Goal: Task Accomplishment & Management: Manage account settings

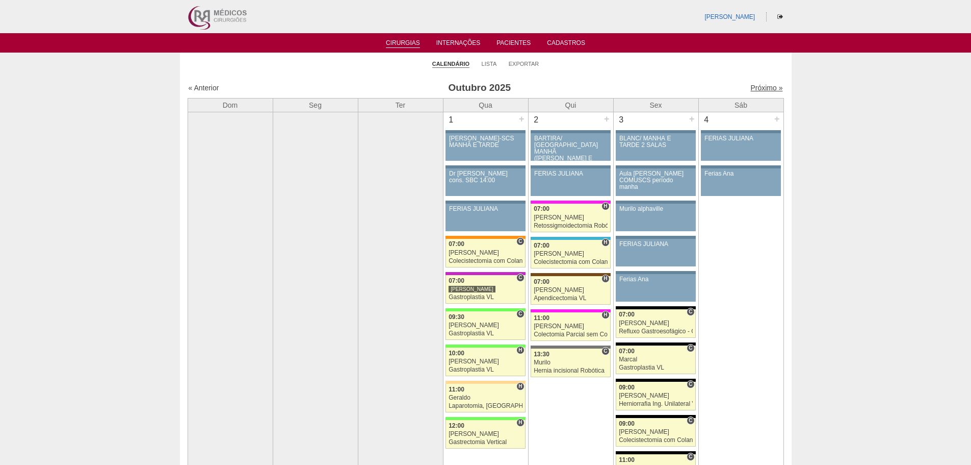
drag, startPoint x: 759, startPoint y: 84, endPoint x: 753, endPoint y: 86, distance: 6.0
click at [758, 84] on link "Próximo »" at bounding box center [767, 88] width 32 height 8
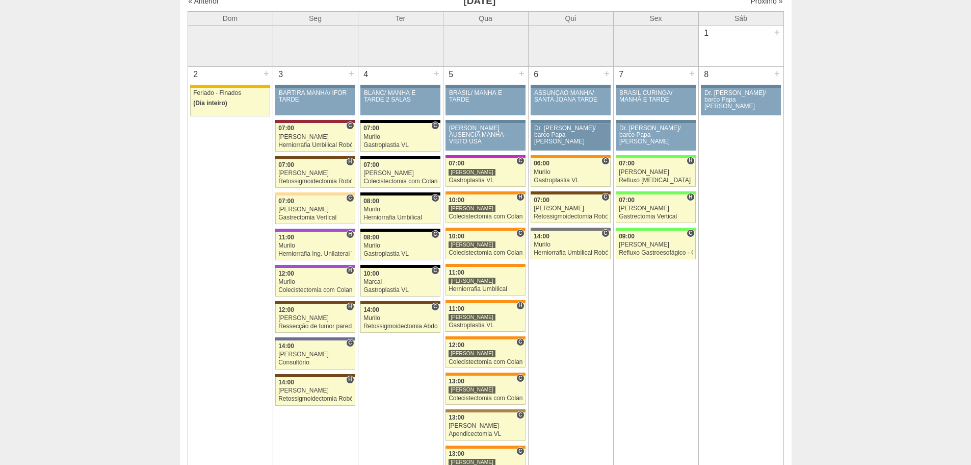
scroll to position [51, 0]
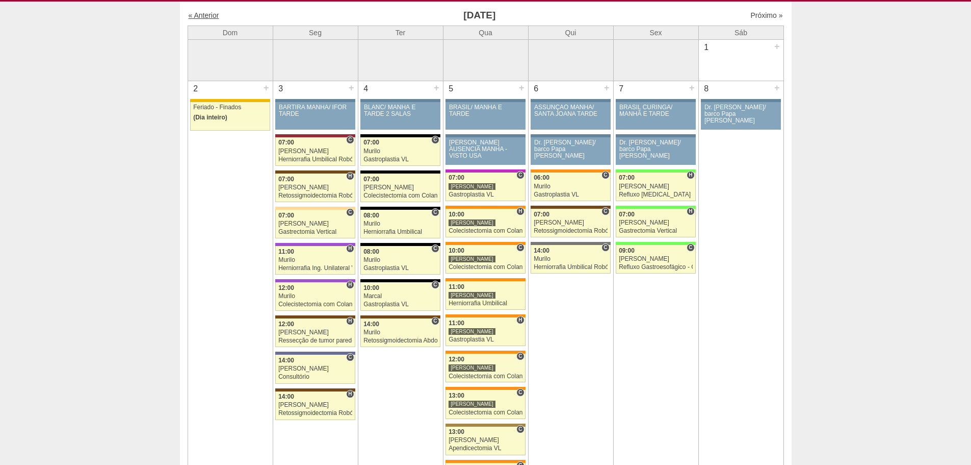
click at [206, 13] on link "« Anterior" at bounding box center [204, 15] width 31 height 8
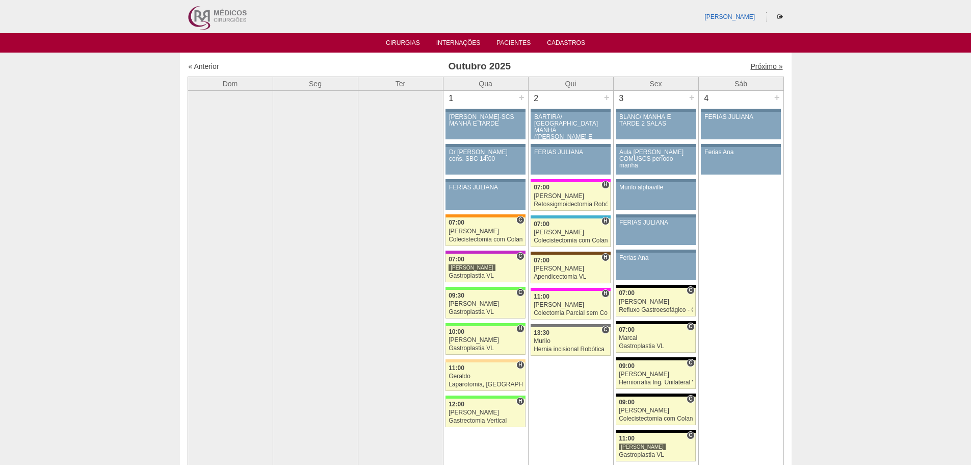
click at [751, 62] on link "Próximo »" at bounding box center [767, 66] width 32 height 8
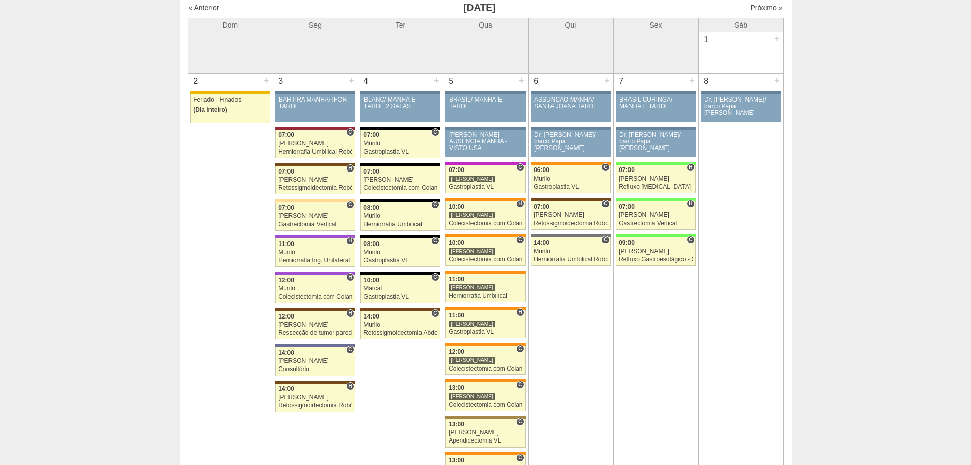
scroll to position [51, 0]
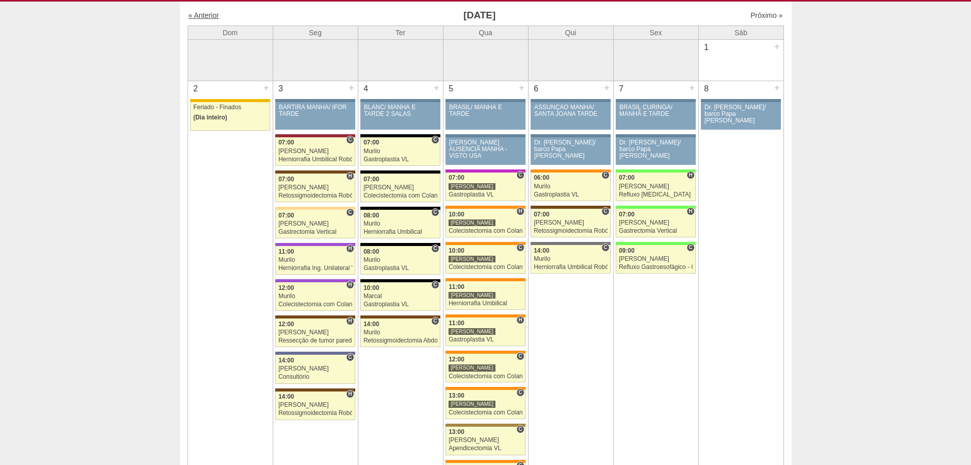
click at [208, 11] on link "« Anterior" at bounding box center [204, 15] width 31 height 8
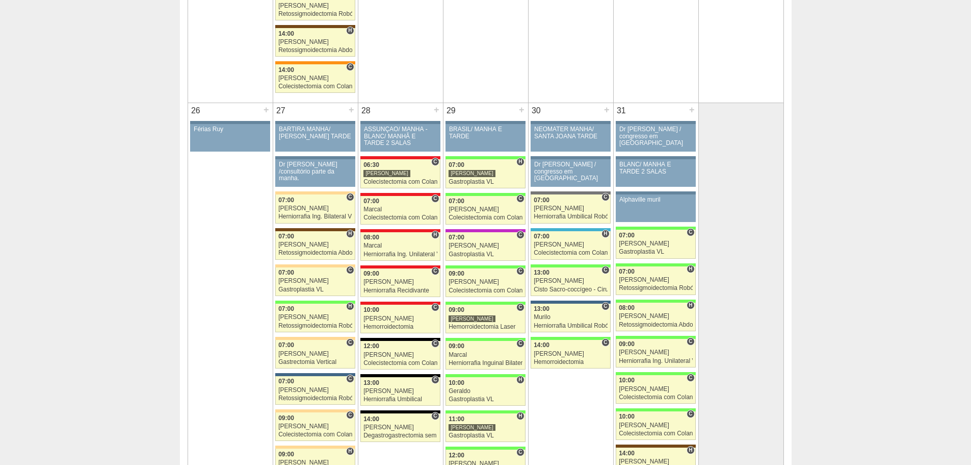
scroll to position [2040, 0]
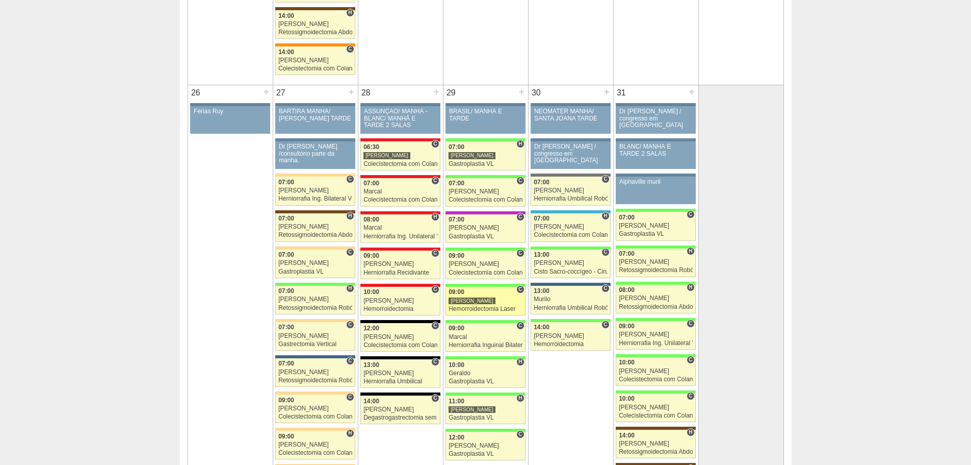
click at [474, 308] on div "Hemorroidectomia Laser" at bounding box center [486, 308] width 74 height 7
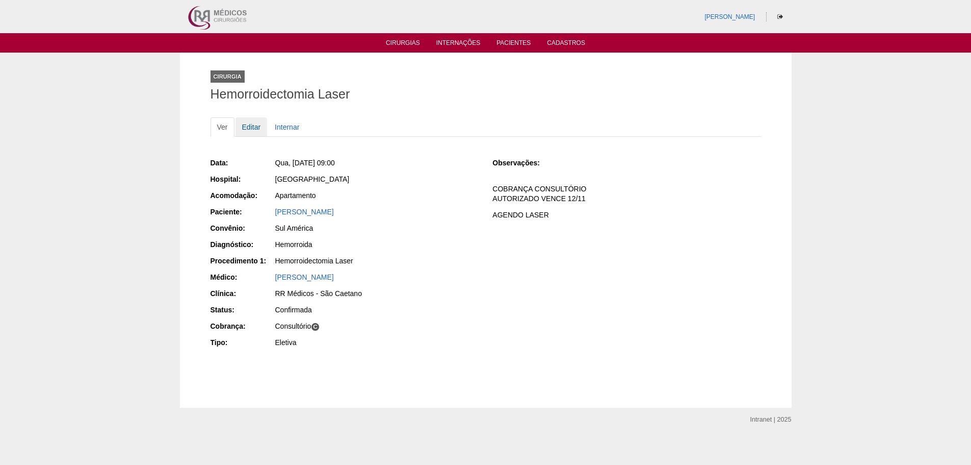
click at [253, 125] on link "Editar" at bounding box center [252, 126] width 32 height 19
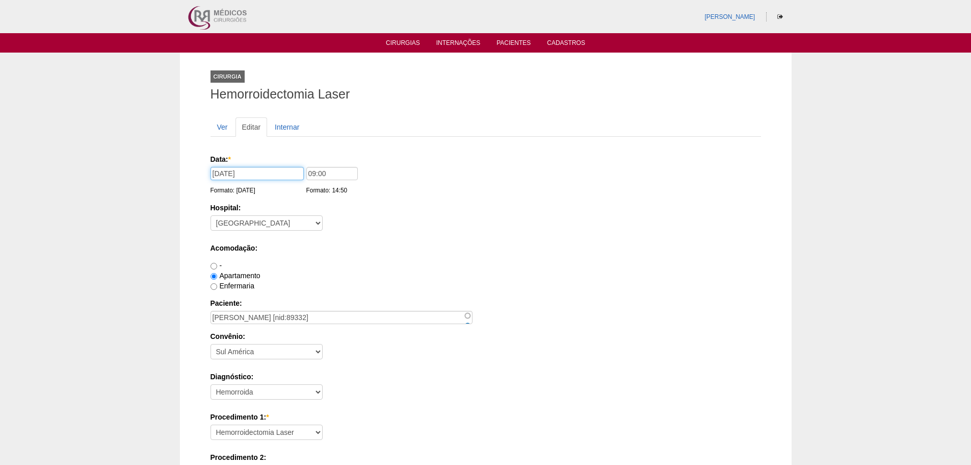
click at [275, 170] on input "29/10/2025" at bounding box center [257, 173] width 93 height 13
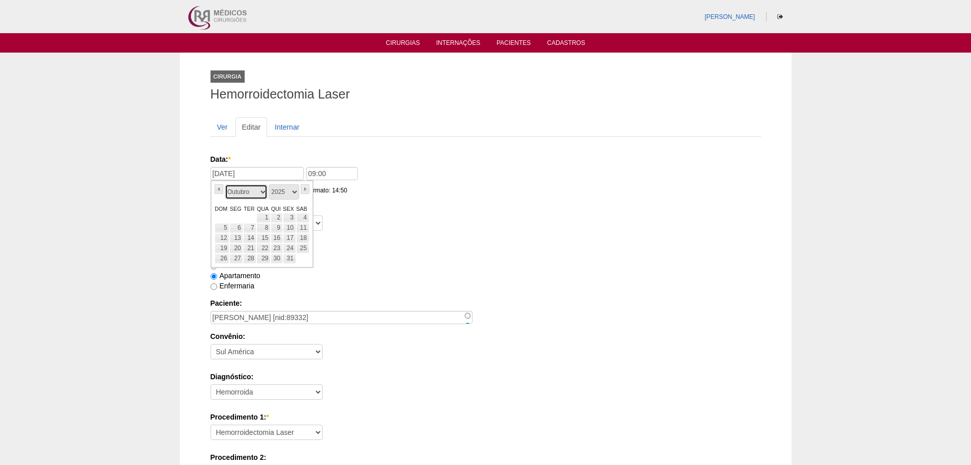
click at [260, 192] on select "Janeiro Fevereiro Março Abril Maio Junho Julho Agosto Setembro Outubro Novembro…" at bounding box center [246, 191] width 43 height 15
click at [266, 227] on link "5" at bounding box center [264, 228] width 14 height 10
type input "05/11/2025"
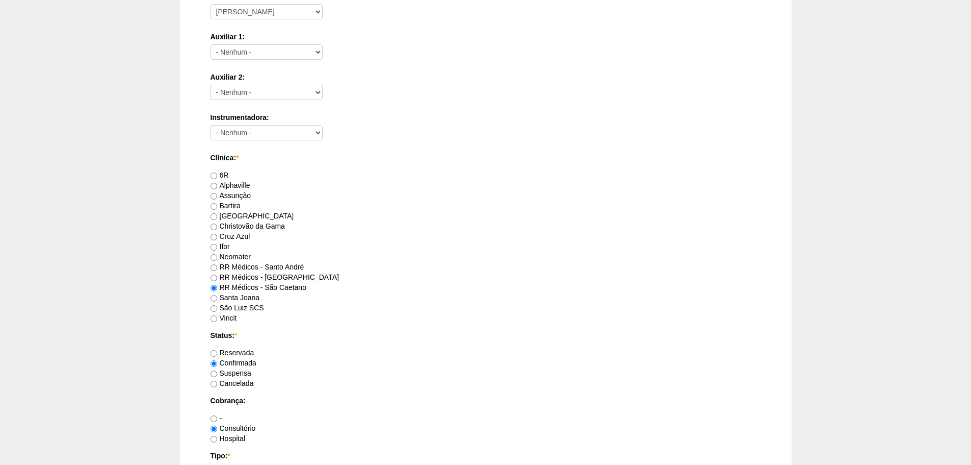
scroll to position [510, 0]
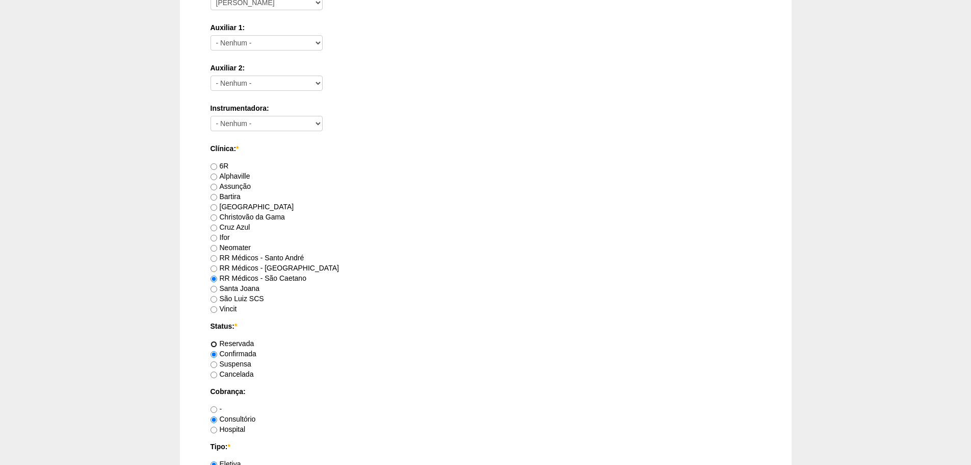
click at [214, 344] on input "Reservada" at bounding box center [214, 344] width 7 height 7
radio input "true"
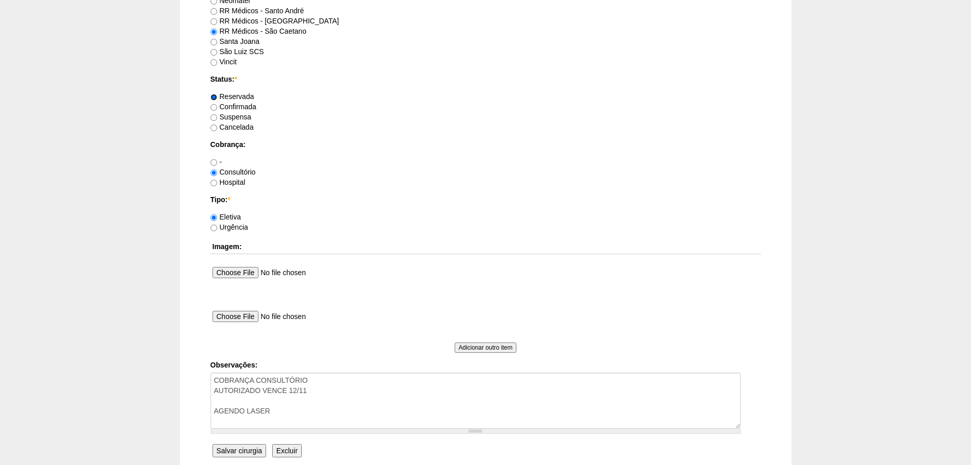
scroll to position [816, 0]
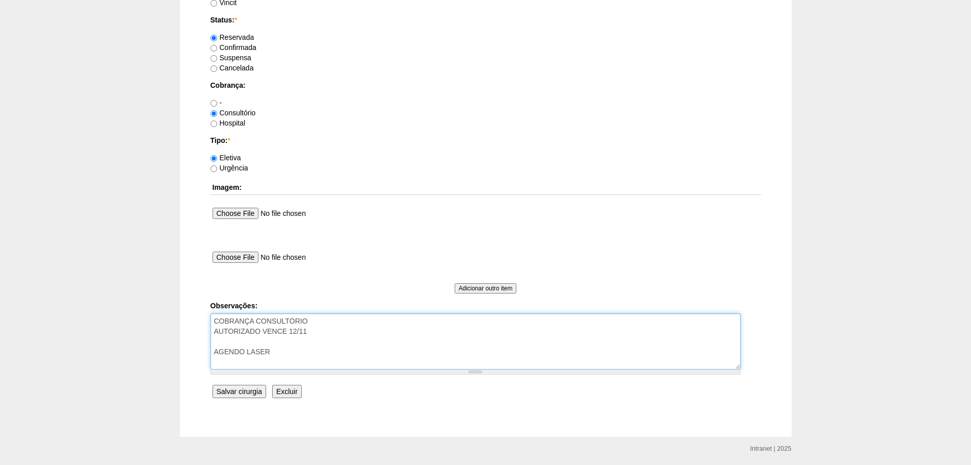
click at [306, 353] on textarea "COBRANÇA CONSULTÓRIO AUTORIZADO VENCE 12/11 AGENDO LASER" at bounding box center [476, 341] width 530 height 56
click at [325, 351] on textarea "COBRANÇA CONSULTÓRIO AUTORIZADO VENCE 12/11 AGENDO LASER" at bounding box center [476, 341] width 530 height 56
type textarea "COBRANÇA CONSULTÓRIO AUTORIZADO VENCE 12/11 AGENDO LASER - TROCOU DE HOSPITAL"
click at [232, 392] on input "Salvar cirurgia" at bounding box center [240, 391] width 54 height 13
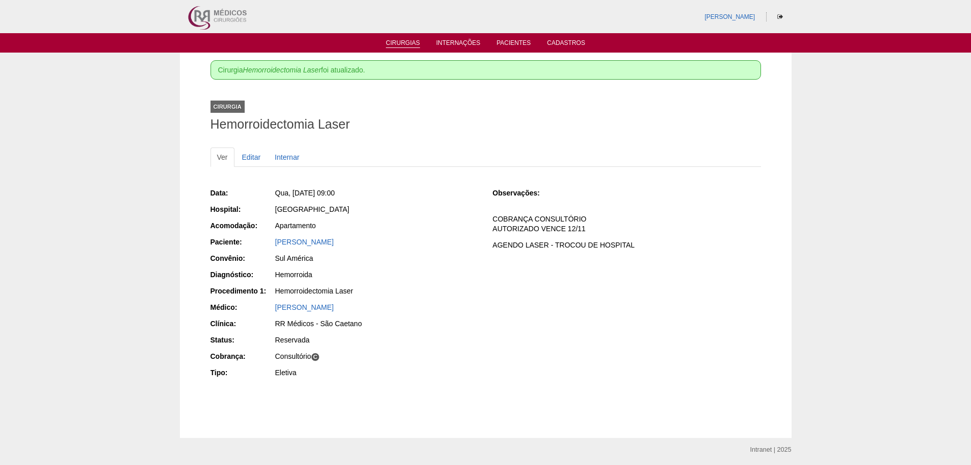
click at [406, 42] on link "Cirurgias" at bounding box center [403, 43] width 34 height 9
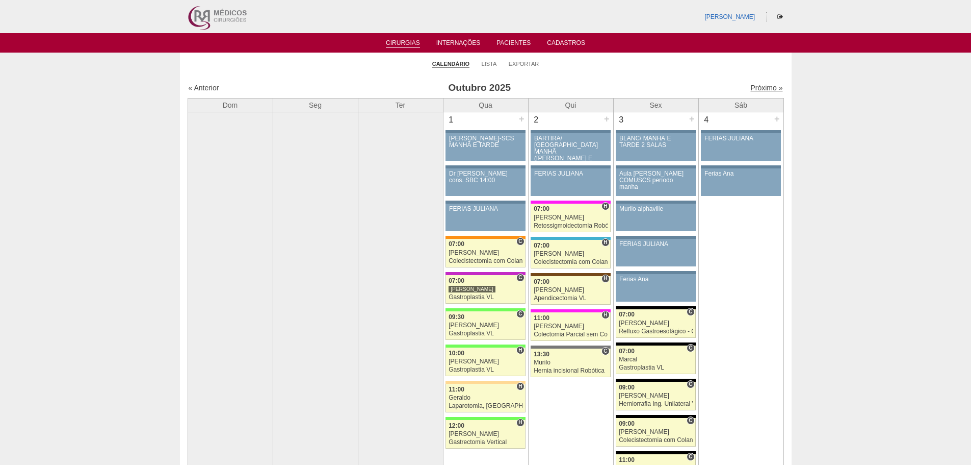
click at [753, 87] on link "Próximo »" at bounding box center [767, 88] width 32 height 8
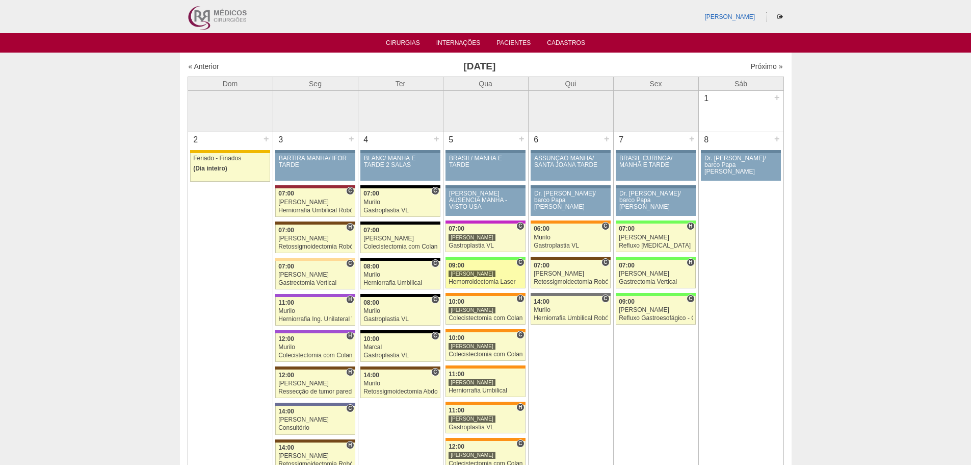
click at [475, 279] on div "Hemorroidectomia Laser" at bounding box center [486, 281] width 74 height 7
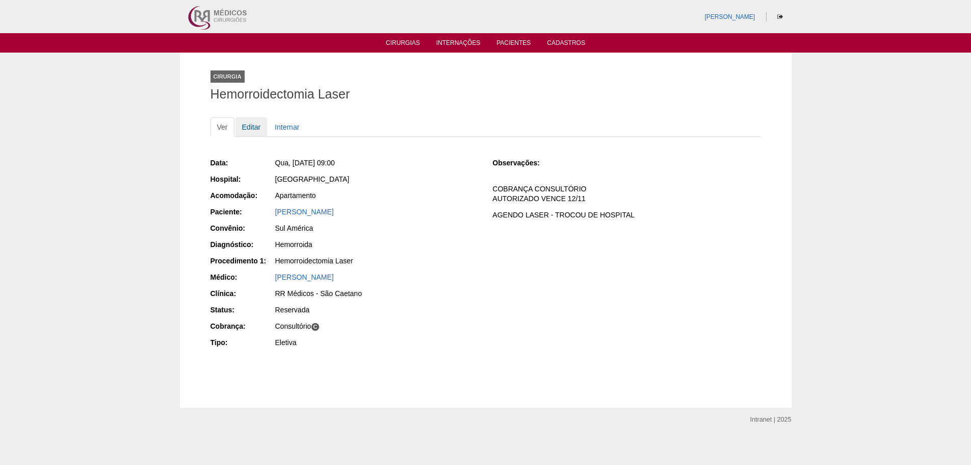
click at [252, 127] on link "Editar" at bounding box center [252, 126] width 32 height 19
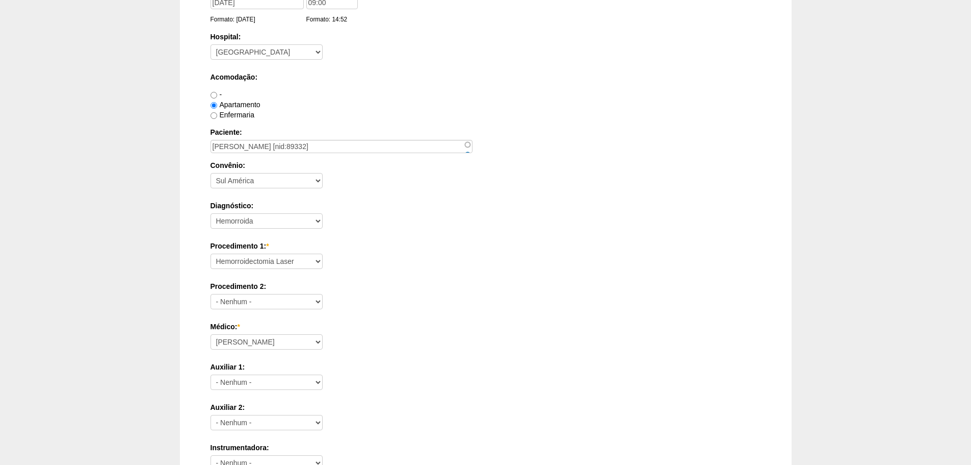
scroll to position [153, 0]
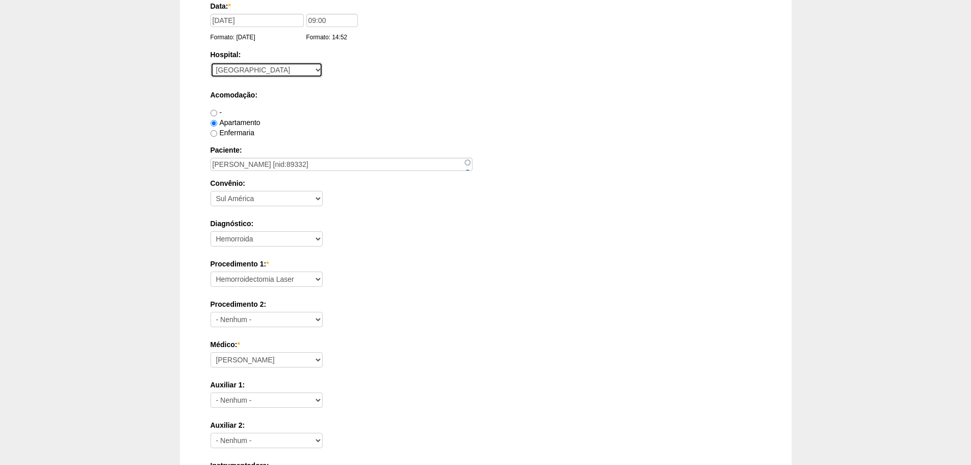
click at [279, 74] on select "- Nenhum - 9 de Julho Albert Einstein Alvorada América Assunção Bartira Benefic…" at bounding box center [267, 69] width 112 height 15
select select "46"
click at [211, 62] on select "- Nenhum - 9 de Julho Albert Einstein Alvorada América Assunção Bartira Benefic…" at bounding box center [267, 69] width 112 height 15
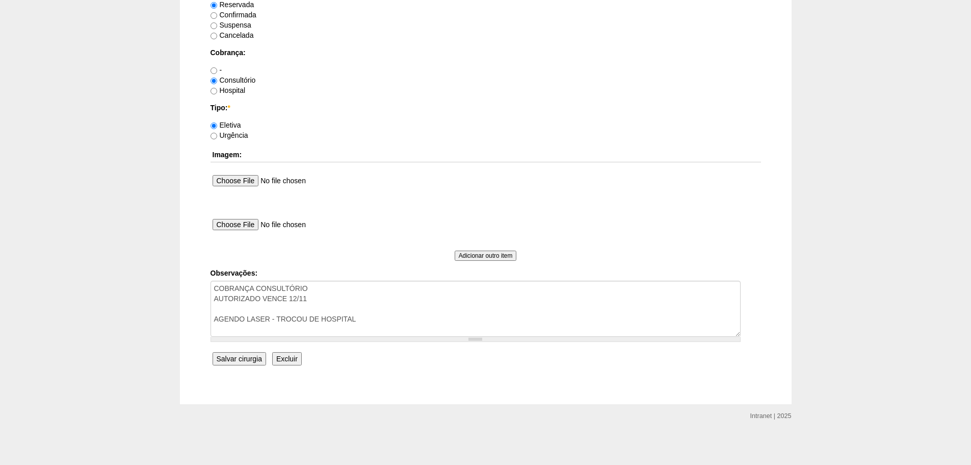
scroll to position [850, 0]
click at [250, 353] on input "Salvar cirurgia" at bounding box center [240, 357] width 54 height 13
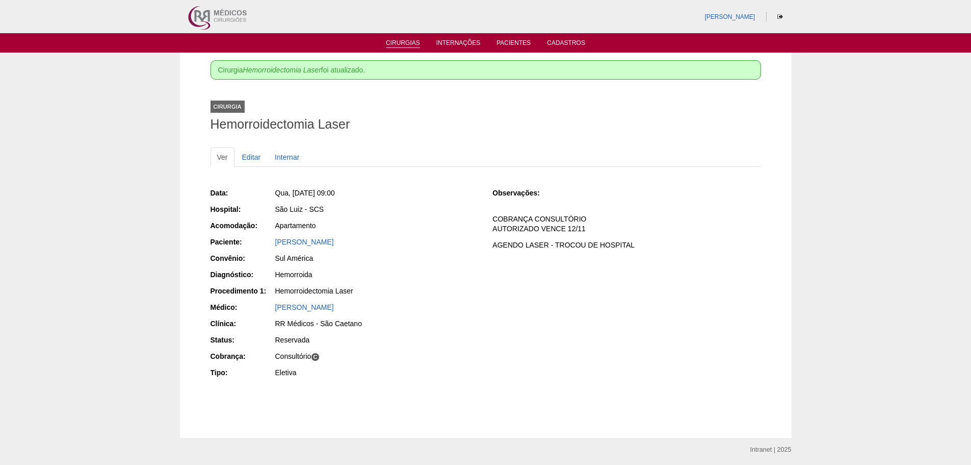
click at [405, 41] on link "Cirurgias" at bounding box center [403, 43] width 34 height 9
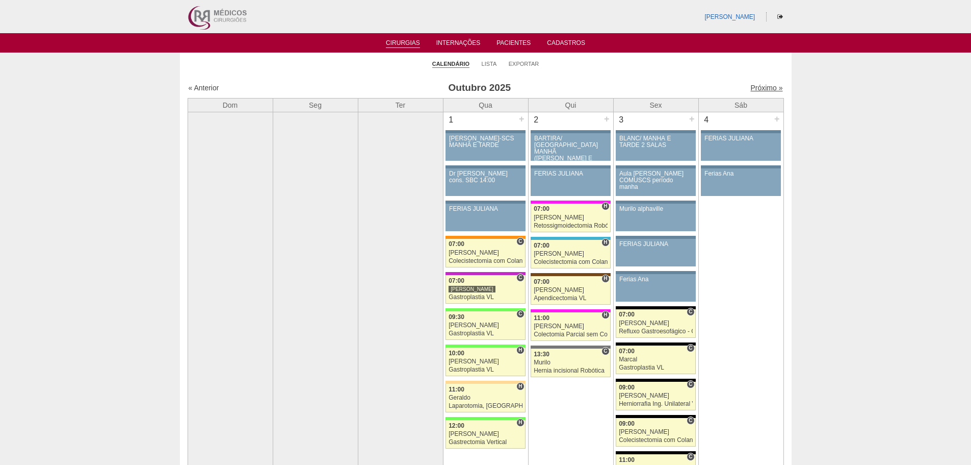
click at [751, 87] on link "Próximo »" at bounding box center [767, 88] width 32 height 8
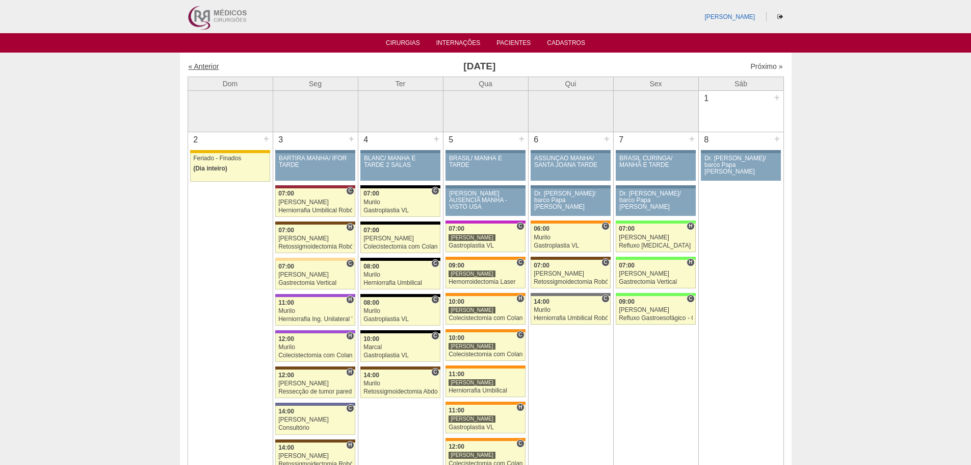
click at [208, 66] on link "« Anterior" at bounding box center [204, 66] width 31 height 8
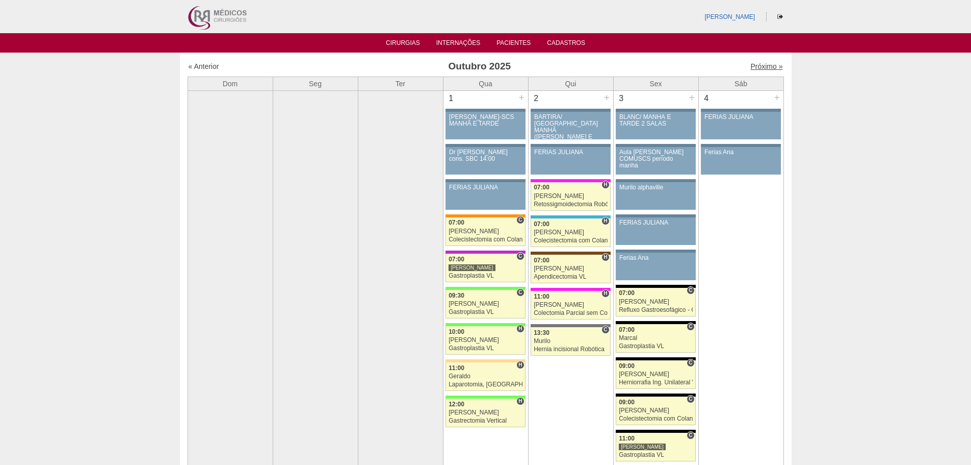
click at [756, 67] on link "Próximo »" at bounding box center [767, 66] width 32 height 8
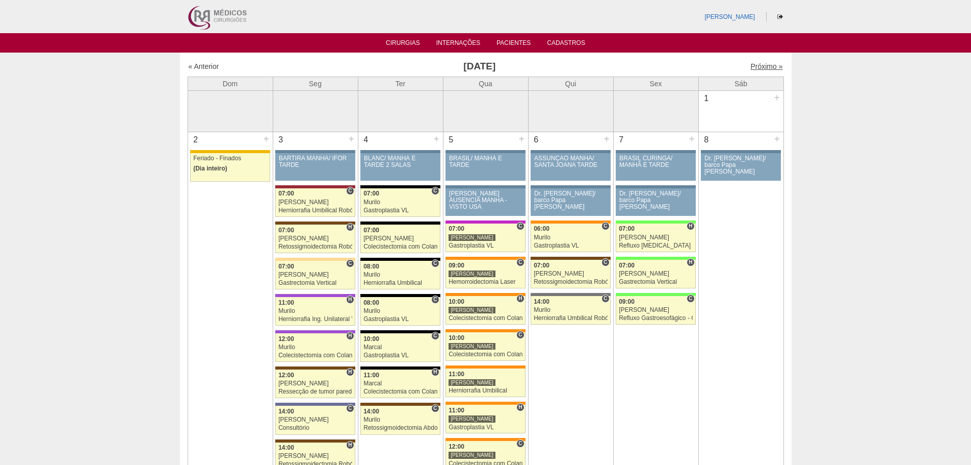
click at [754, 66] on link "Próximo »" at bounding box center [767, 66] width 32 height 8
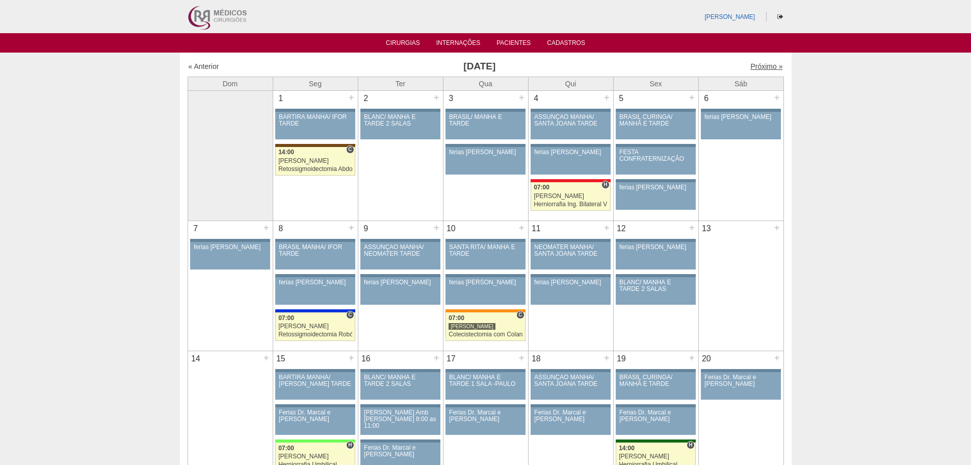
click at [754, 63] on link "Próximo »" at bounding box center [767, 66] width 32 height 8
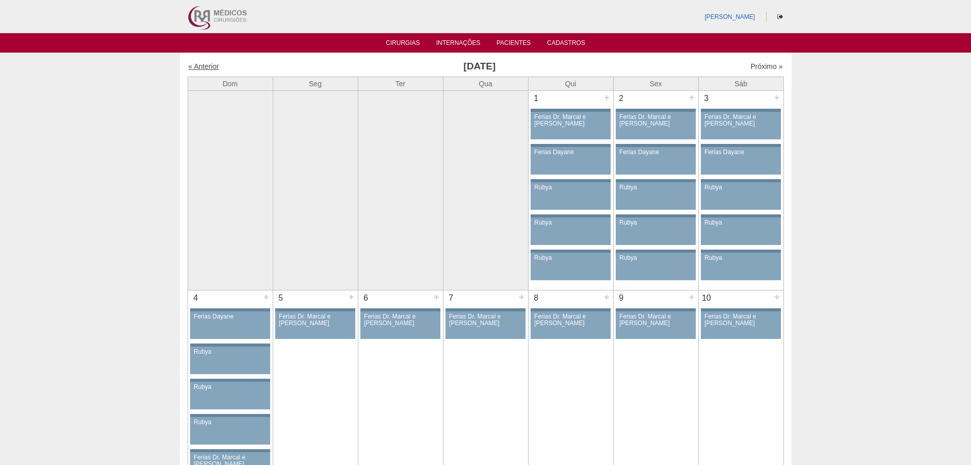
click at [203, 62] on link "« Anterior" at bounding box center [204, 66] width 31 height 8
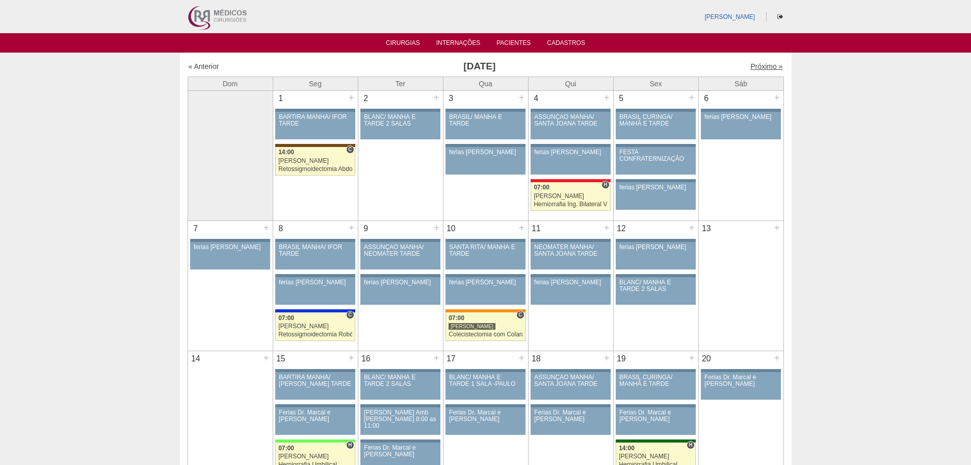
click at [751, 64] on link "Próximo »" at bounding box center [767, 66] width 32 height 8
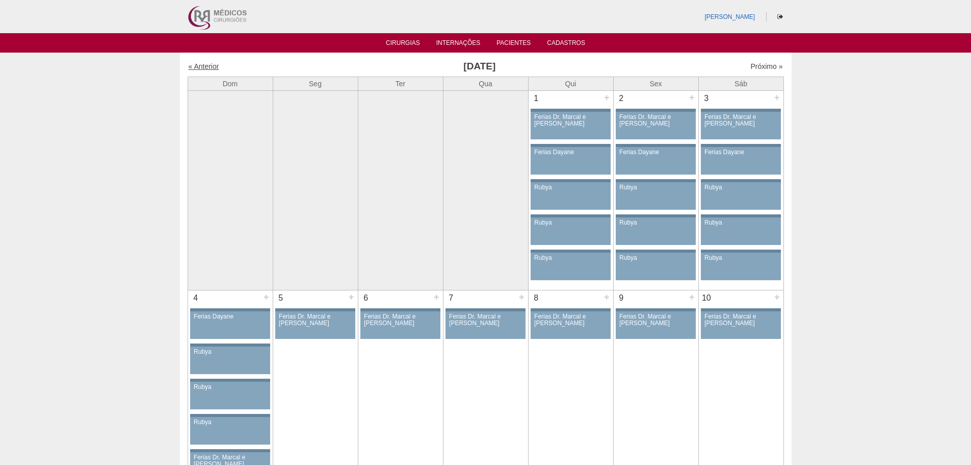
click at [200, 66] on link "« Anterior" at bounding box center [204, 66] width 31 height 8
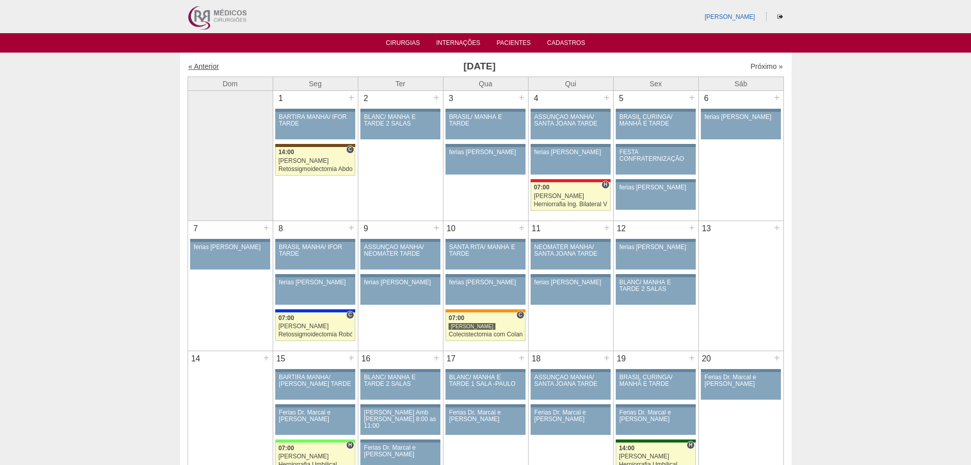
click at [204, 64] on link "« Anterior" at bounding box center [204, 66] width 31 height 8
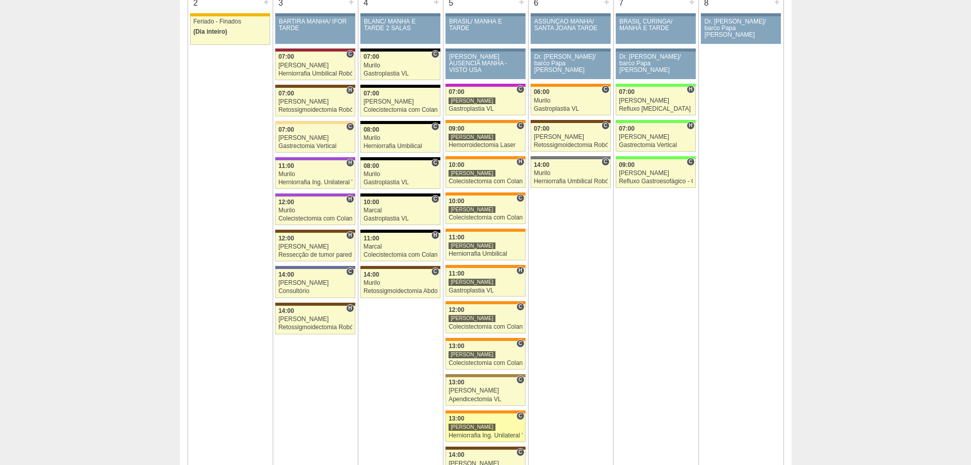
scroll to position [153, 0]
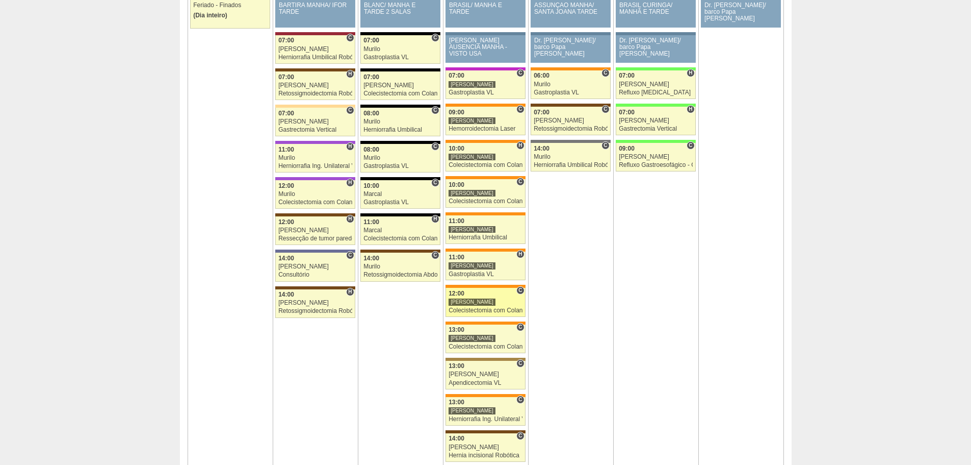
click at [468, 310] on div "Colecistectomia com Colangiografia VL" at bounding box center [486, 310] width 74 height 7
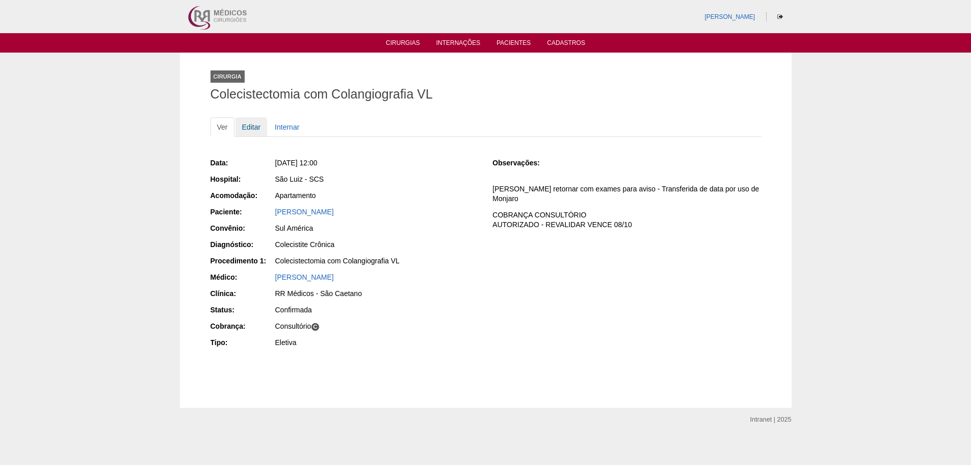
click at [252, 129] on link "Editar" at bounding box center [252, 126] width 32 height 19
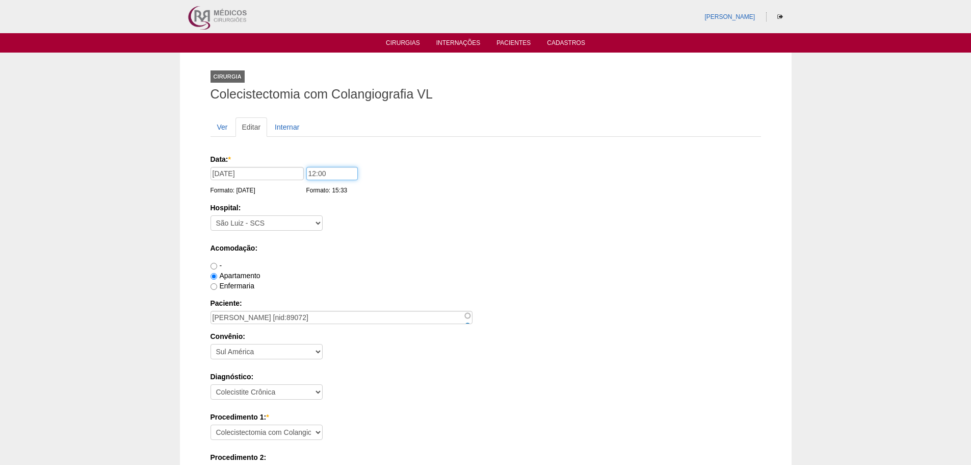
click at [314, 174] on input "12:00" at bounding box center [332, 173] width 52 height 13
type input "07:00"
click at [253, 174] on input "05/11/2025" at bounding box center [257, 173] width 93 height 13
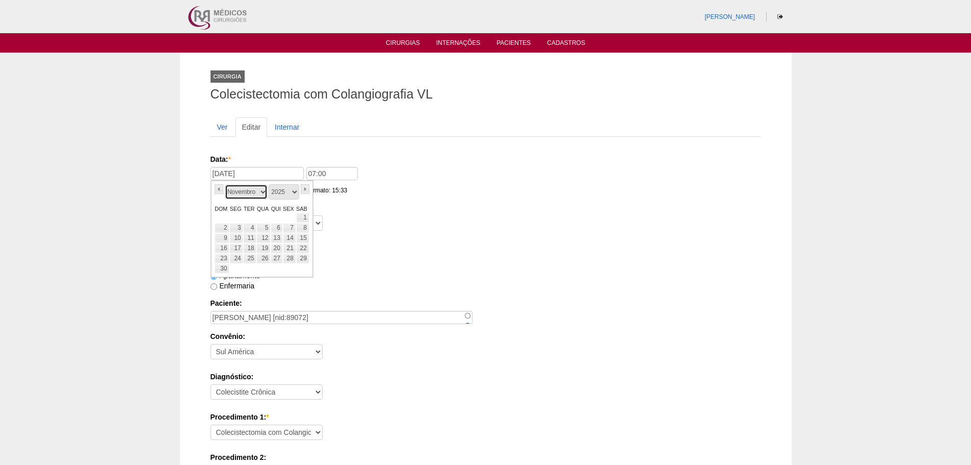
click at [263, 191] on select "Janeiro Fevereiro Março Abril Maio Junho Julho Agosto Setembro Outubro Novembro…" at bounding box center [246, 191] width 43 height 15
click at [295, 191] on select "2024 2025 2026" at bounding box center [284, 191] width 31 height 15
click at [265, 236] on link "14" at bounding box center [264, 238] width 14 height 10
type input "14/01/2026"
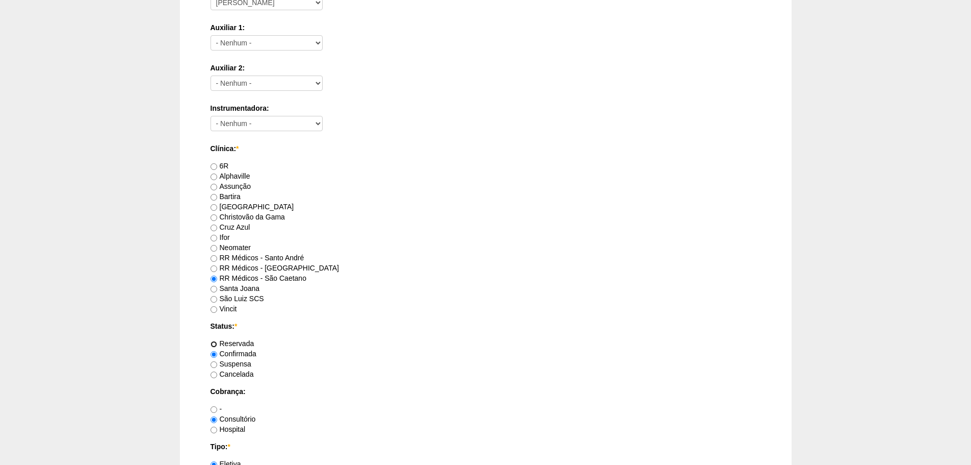
click at [213, 345] on input "Reservada" at bounding box center [214, 344] width 7 height 7
radio input "true"
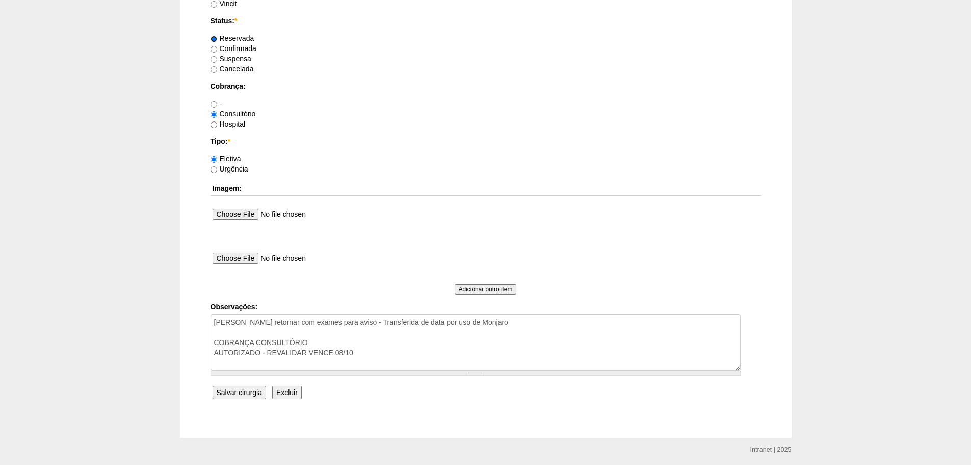
scroll to position [816, 0]
click at [235, 393] on input "Salvar cirurgia" at bounding box center [240, 391] width 54 height 13
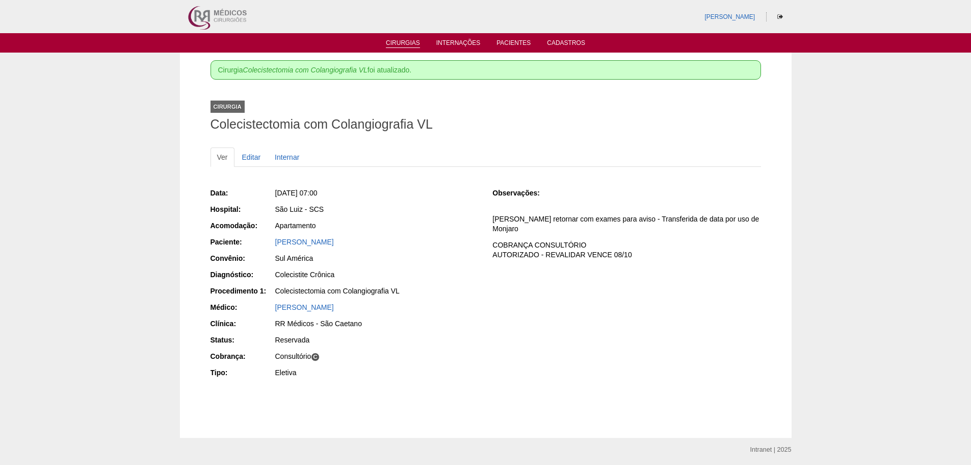
click at [401, 43] on link "Cirurgias" at bounding box center [403, 43] width 34 height 9
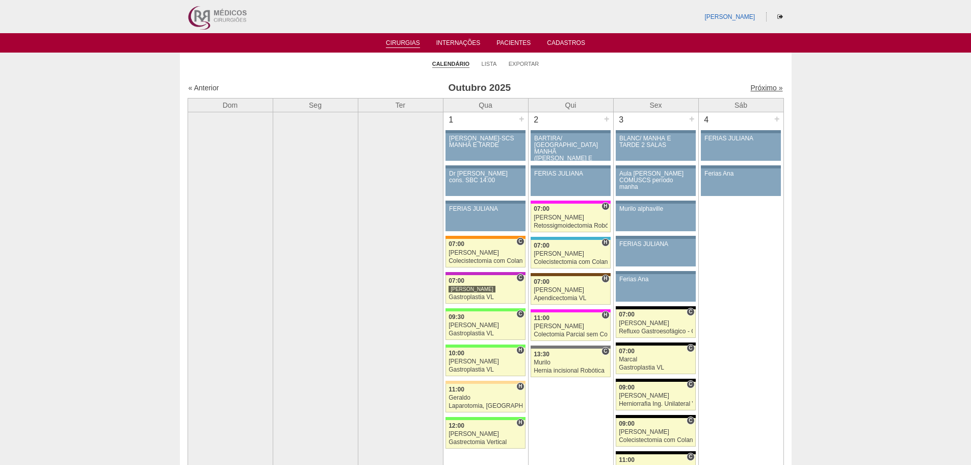
click at [758, 87] on link "Próximo »" at bounding box center [767, 88] width 32 height 8
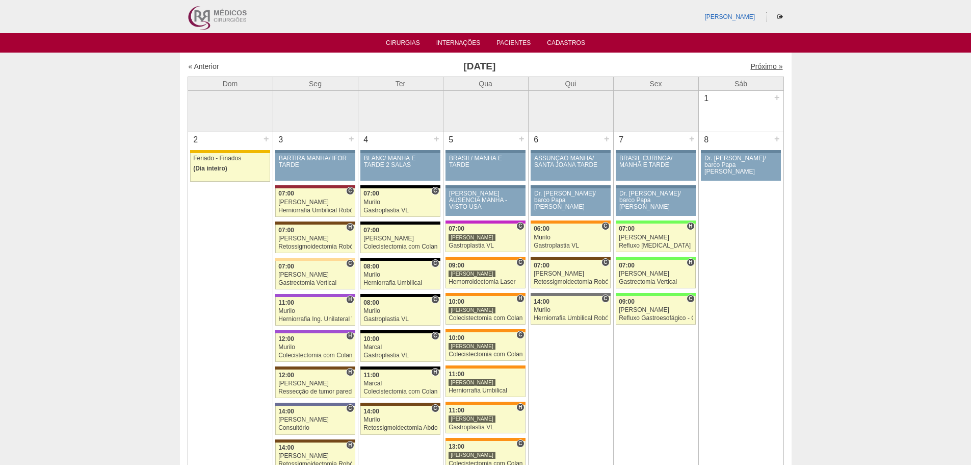
click at [753, 64] on link "Próximo »" at bounding box center [767, 66] width 32 height 8
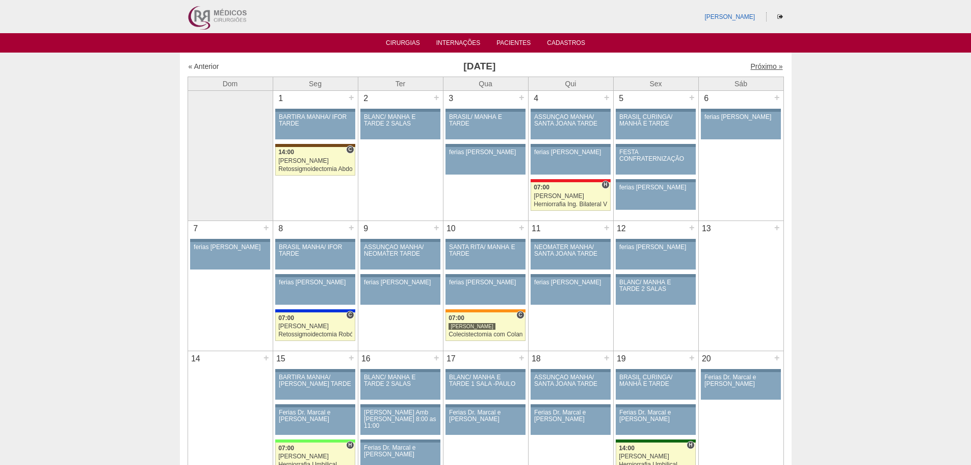
click at [753, 66] on link "Próximo »" at bounding box center [767, 66] width 32 height 8
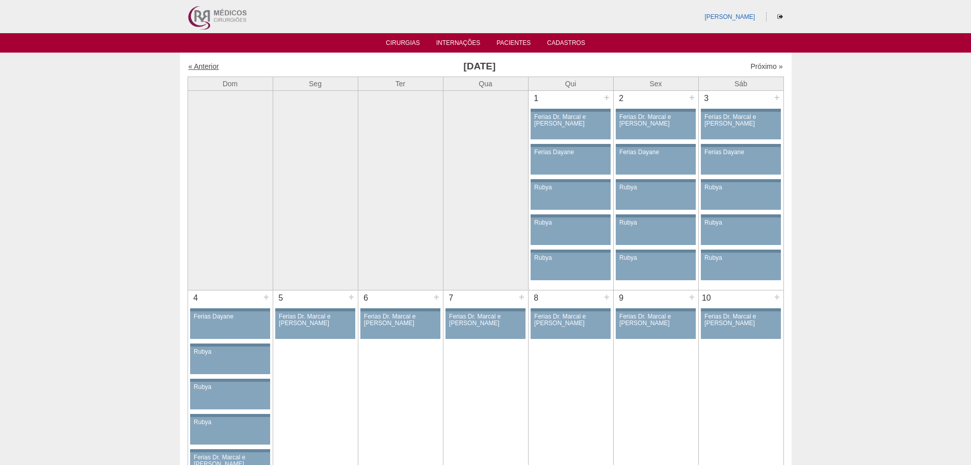
click at [206, 67] on link "« Anterior" at bounding box center [204, 66] width 31 height 8
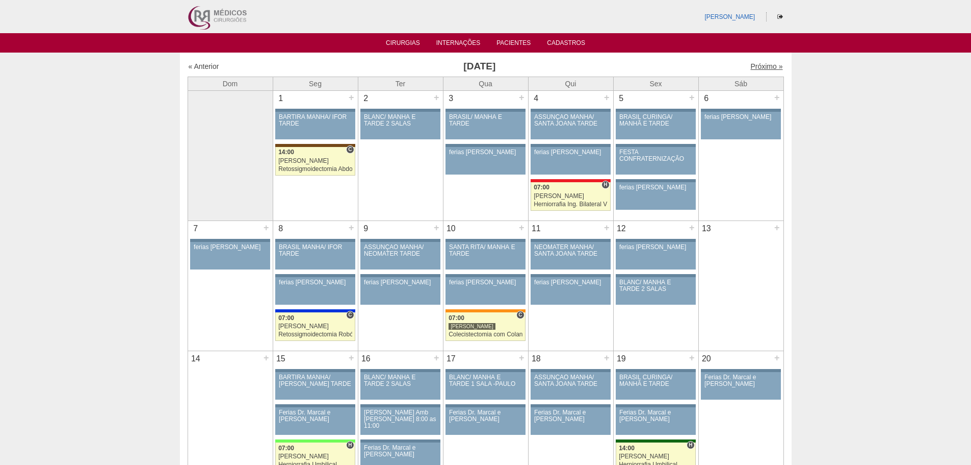
click at [751, 66] on link "Próximo »" at bounding box center [767, 66] width 32 height 8
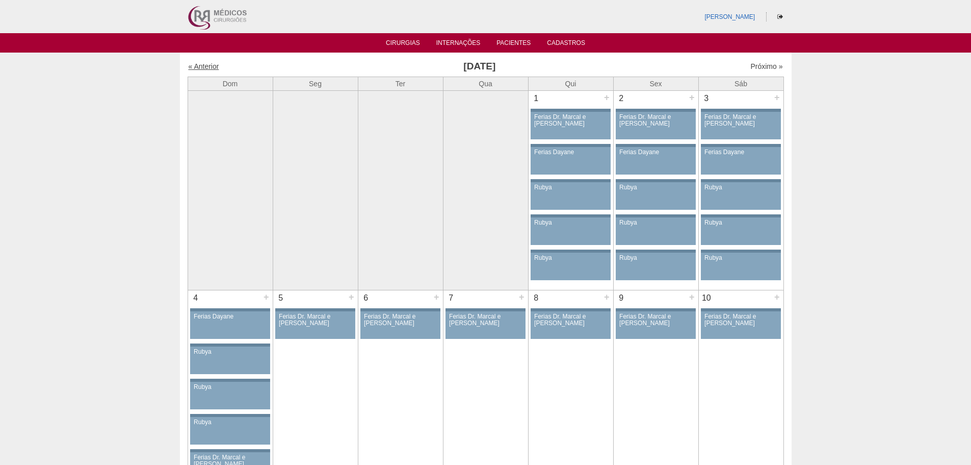
click at [201, 67] on link "« Anterior" at bounding box center [204, 66] width 31 height 8
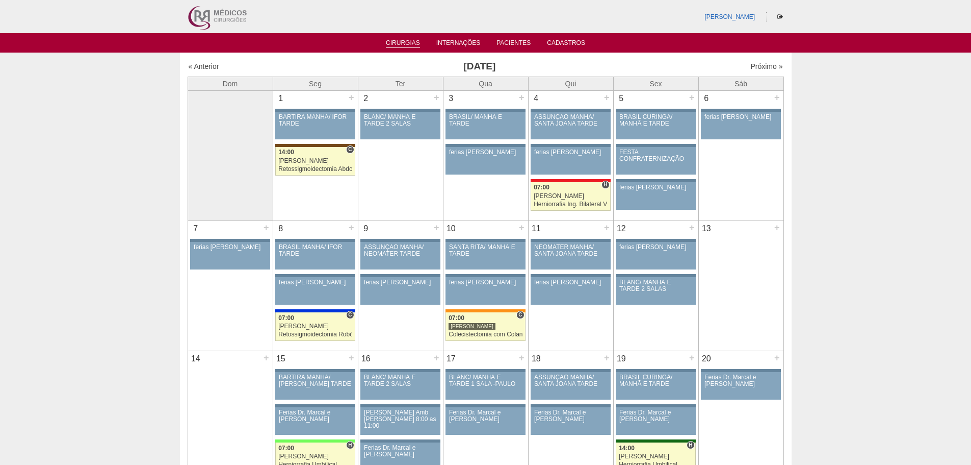
click at [397, 45] on link "Cirurgias" at bounding box center [403, 43] width 34 height 9
